Goal: Transaction & Acquisition: Purchase product/service

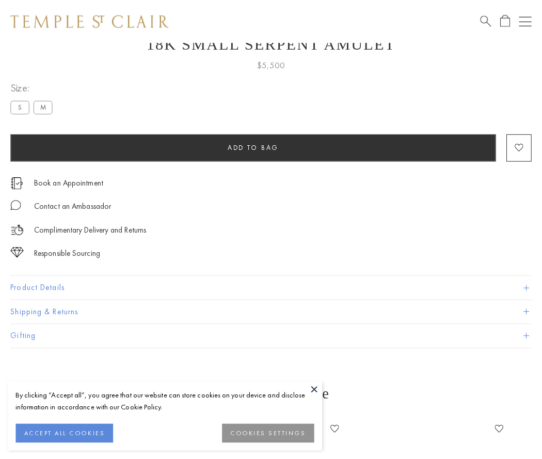
scroll to position [41, 0]
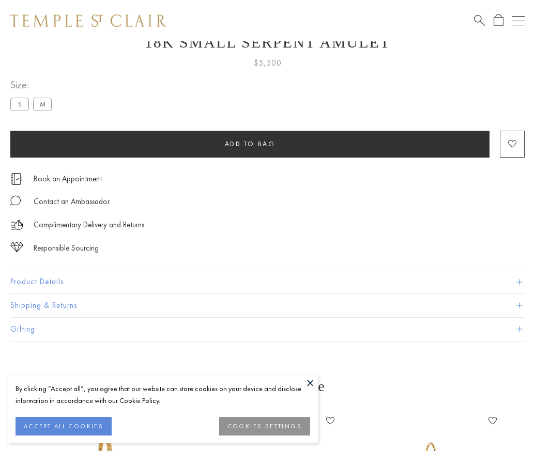
click at [250, 144] on span "Add to bag" at bounding box center [250, 143] width 51 height 9
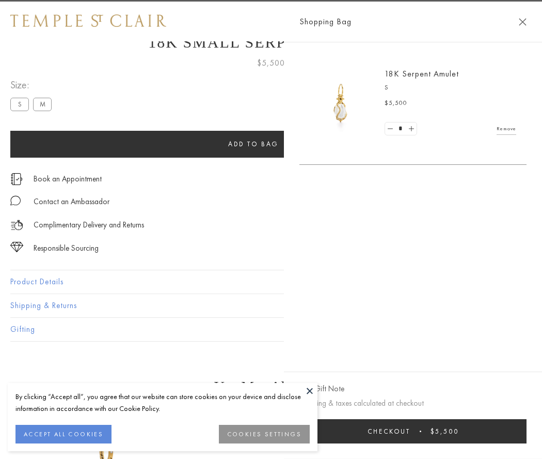
click at [432, 431] on button "Checkout $5,500" at bounding box center [413, 431] width 227 height 24
